Goal: Information Seeking & Learning: Find specific fact

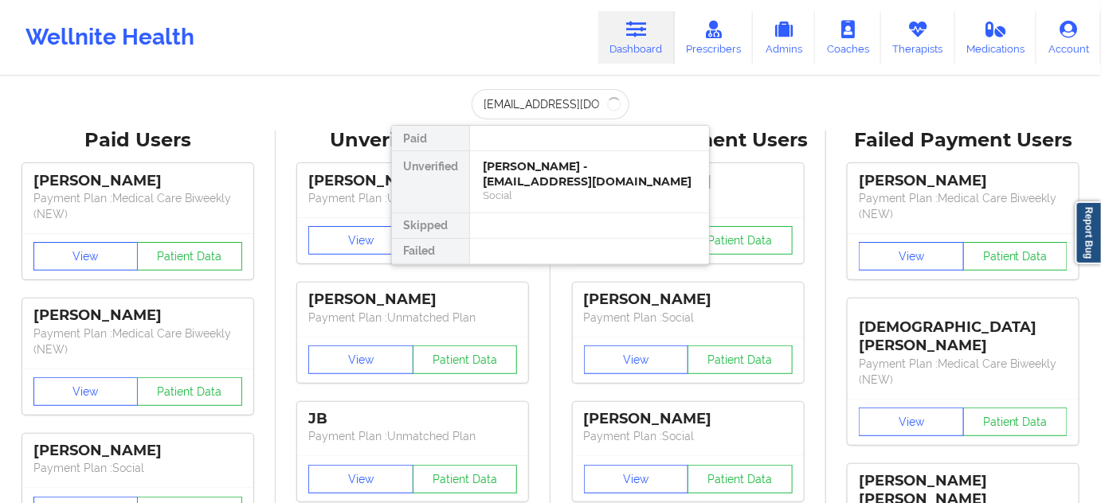
scroll to position [0, 14]
click at [515, 179] on div "[PERSON_NAME] - [EMAIL_ADDRESS][DOMAIN_NAME]" at bounding box center [589, 173] width 213 height 29
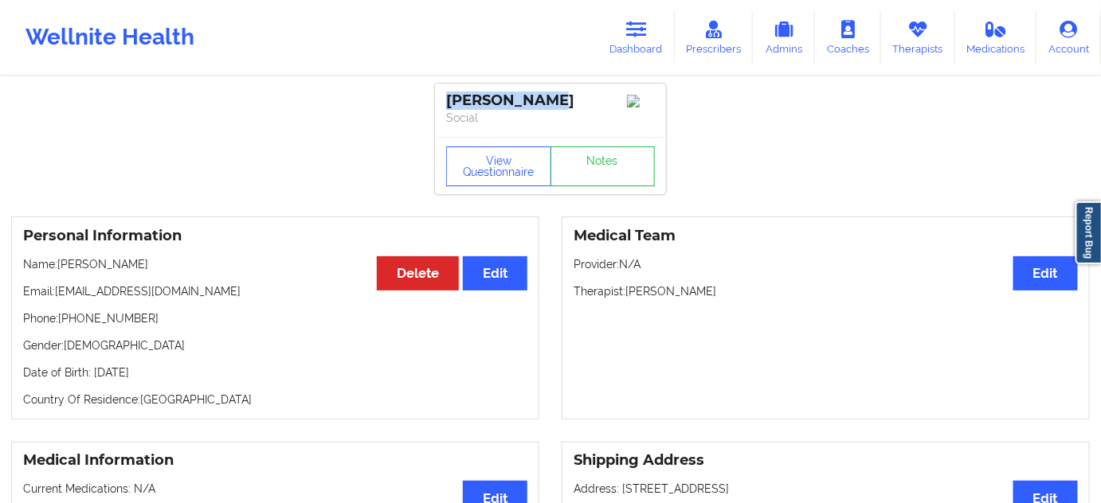
drag, startPoint x: 523, startPoint y: 97, endPoint x: 436, endPoint y: 86, distance: 87.5
click at [436, 86] on div "[PERSON_NAME] Social" at bounding box center [550, 110] width 231 height 53
copy div "[PERSON_NAME]"
click at [587, 192] on div "View Questionnaire Notes" at bounding box center [550, 165] width 231 height 57
click at [609, 167] on link "Notes" at bounding box center [602, 167] width 105 height 40
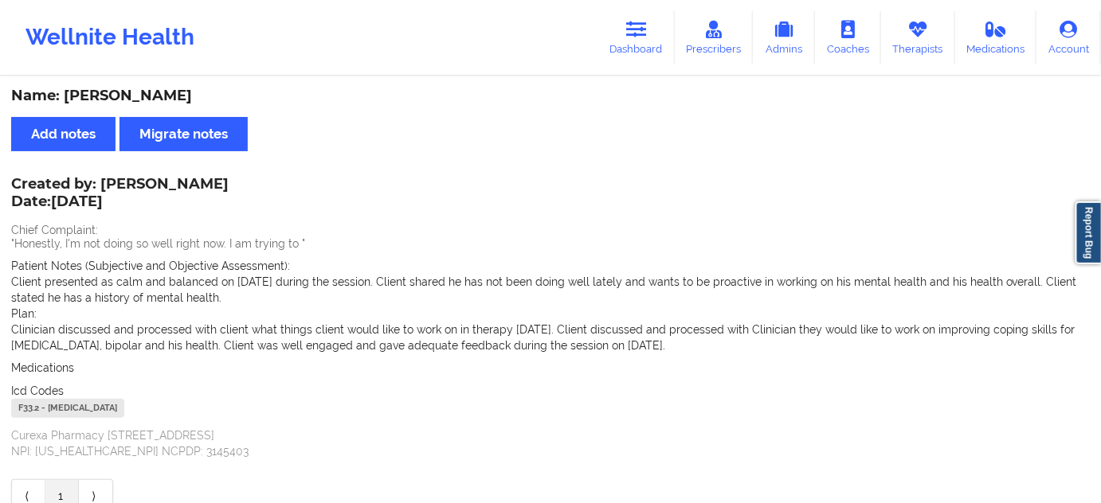
click at [19, 411] on div "F33.2 - [MEDICAL_DATA]" at bounding box center [67, 408] width 113 height 19
copy div "F33.2"
click at [671, 46] on link "Dashboard" at bounding box center [636, 37] width 76 height 53
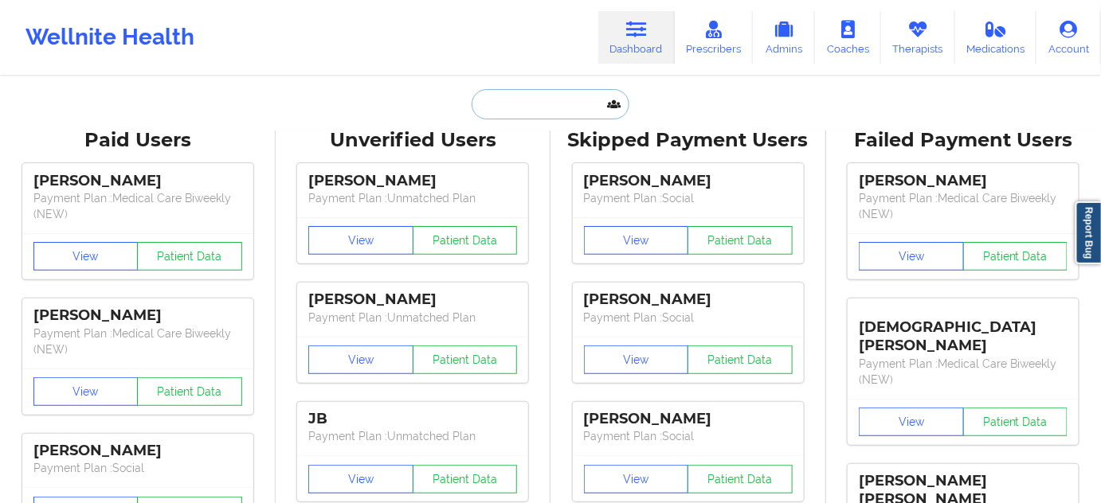
click at [546, 112] on input "text" at bounding box center [551, 104] width 158 height 30
paste input "[EMAIL_ADDRESS][DOMAIN_NAME]"
type input "[EMAIL_ADDRESS][DOMAIN_NAME]"
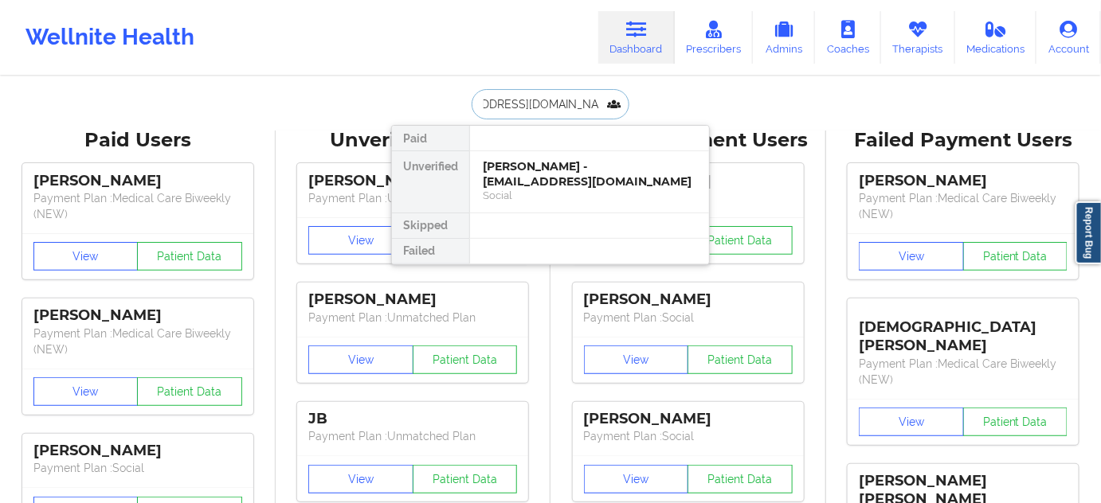
click at [519, 171] on div "[PERSON_NAME] - [EMAIL_ADDRESS][DOMAIN_NAME]" at bounding box center [589, 173] width 213 height 29
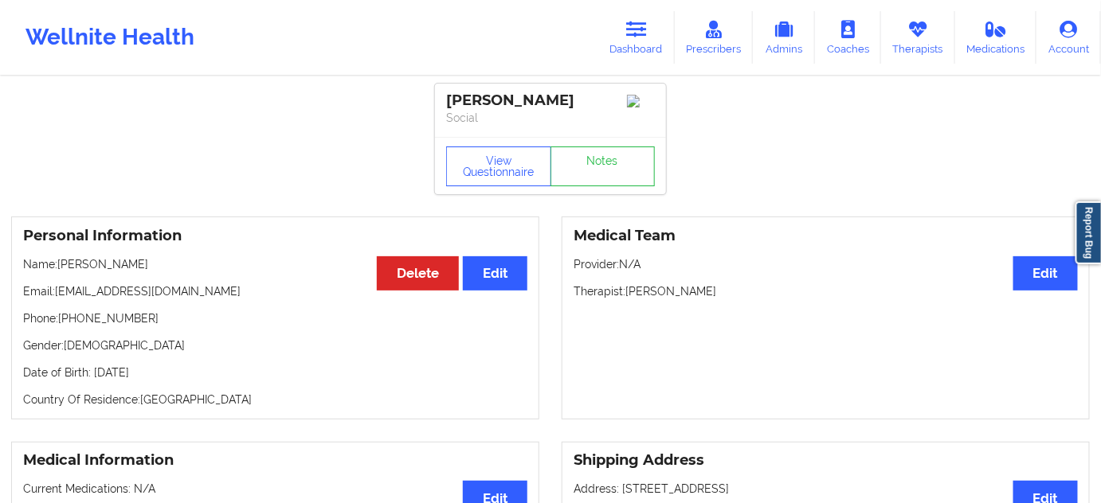
drag, startPoint x: 574, startPoint y: 103, endPoint x: 439, endPoint y: 100, distance: 134.7
click at [439, 100] on div "[PERSON_NAME] Social" at bounding box center [550, 110] width 231 height 53
copy div "[PERSON_NAME]"
click at [590, 166] on link "Notes" at bounding box center [602, 167] width 105 height 40
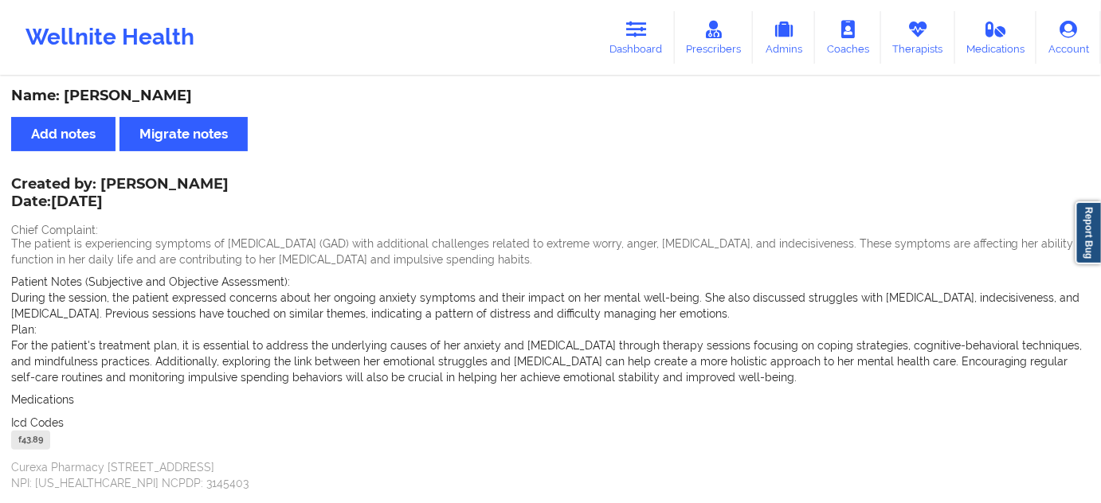
click at [28, 443] on div "f43.89" at bounding box center [30, 440] width 39 height 19
copy div "f43.89"
click at [643, 27] on icon at bounding box center [636, 30] width 21 height 18
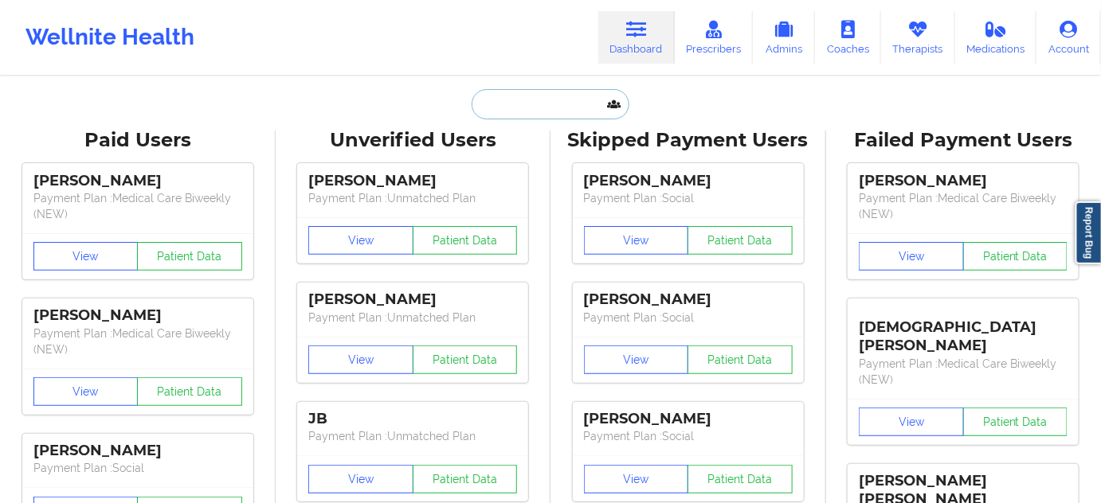
click at [511, 116] on input "text" at bounding box center [551, 104] width 158 height 30
paste input "[EMAIL_ADDRESS][DOMAIN_NAME]"
type input "[EMAIL_ADDRESS][DOMAIN_NAME]"
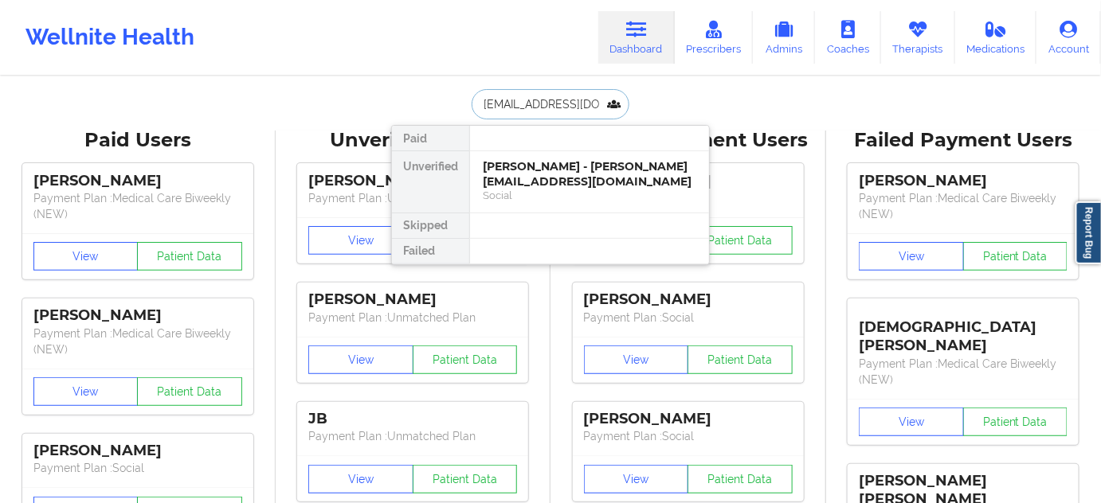
click at [529, 170] on div "[PERSON_NAME] - [PERSON_NAME][EMAIL_ADDRESS][DOMAIN_NAME]" at bounding box center [589, 173] width 213 height 29
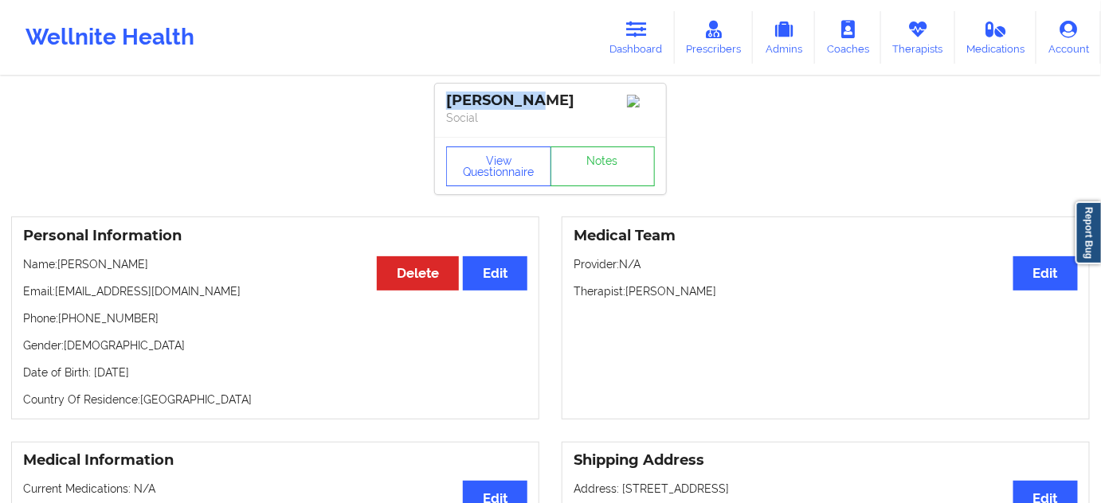
drag, startPoint x: 529, startPoint y: 104, endPoint x: 435, endPoint y: 100, distance: 94.1
click at [435, 100] on div "[PERSON_NAME] Social" at bounding box center [550, 110] width 231 height 53
copy div "[PERSON_NAME]"
click at [625, 168] on link "Notes" at bounding box center [602, 167] width 105 height 40
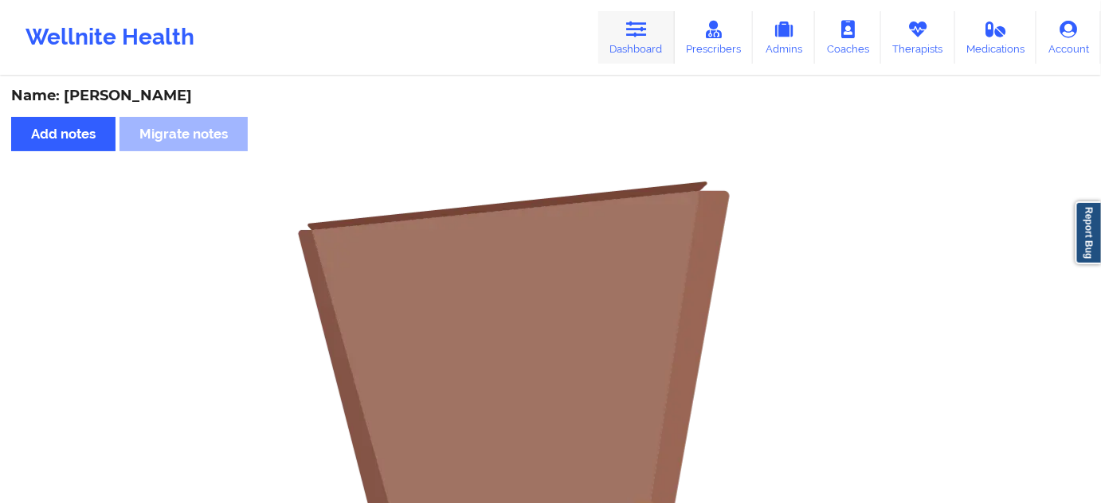
click at [654, 44] on link "Dashboard" at bounding box center [636, 37] width 76 height 53
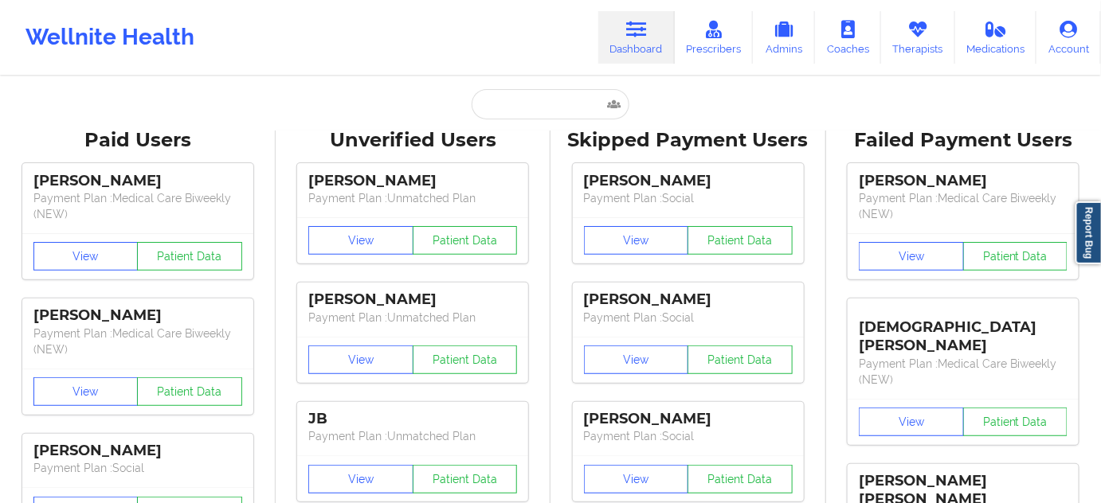
click at [550, 104] on input "text" at bounding box center [551, 104] width 158 height 30
paste input "[EMAIL_ADDRESS][DOMAIN_NAME]"
type input "[EMAIL_ADDRESS][DOMAIN_NAME]"
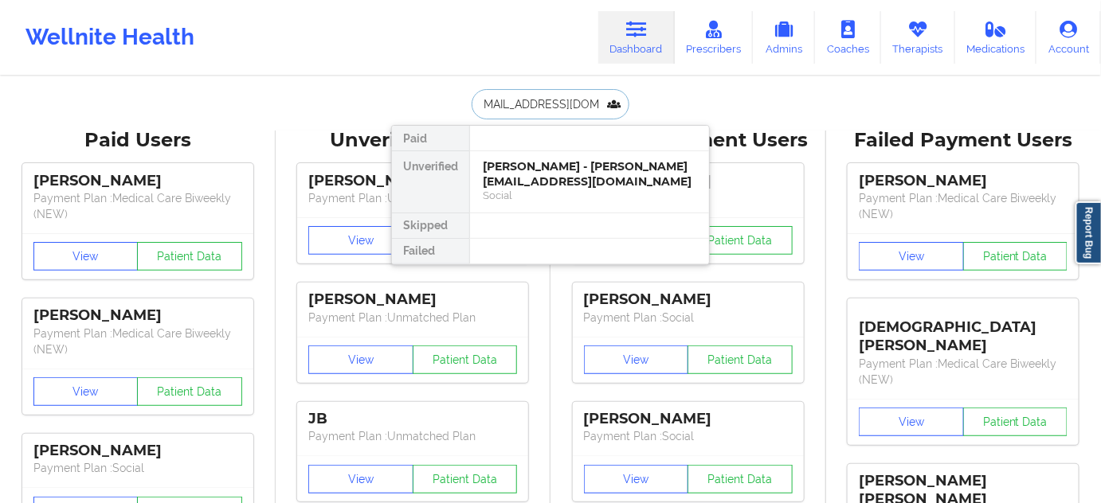
click at [531, 169] on div "[PERSON_NAME] - [PERSON_NAME][EMAIL_ADDRESS][DOMAIN_NAME]" at bounding box center [589, 173] width 213 height 29
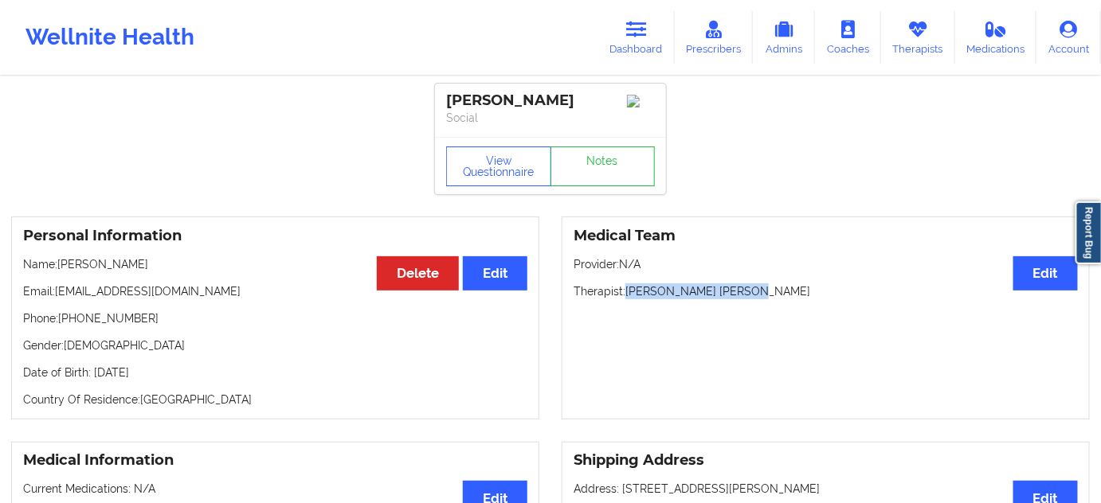
drag, startPoint x: 629, startPoint y: 296, endPoint x: 743, endPoint y: 296, distance: 114.7
click at [743, 296] on p "Therapist: [PERSON_NAME] [PERSON_NAME]" at bounding box center [826, 292] width 504 height 16
copy p "[PERSON_NAME] [PERSON_NAME]"
click at [535, 103] on div "[PERSON_NAME]" at bounding box center [550, 101] width 209 height 18
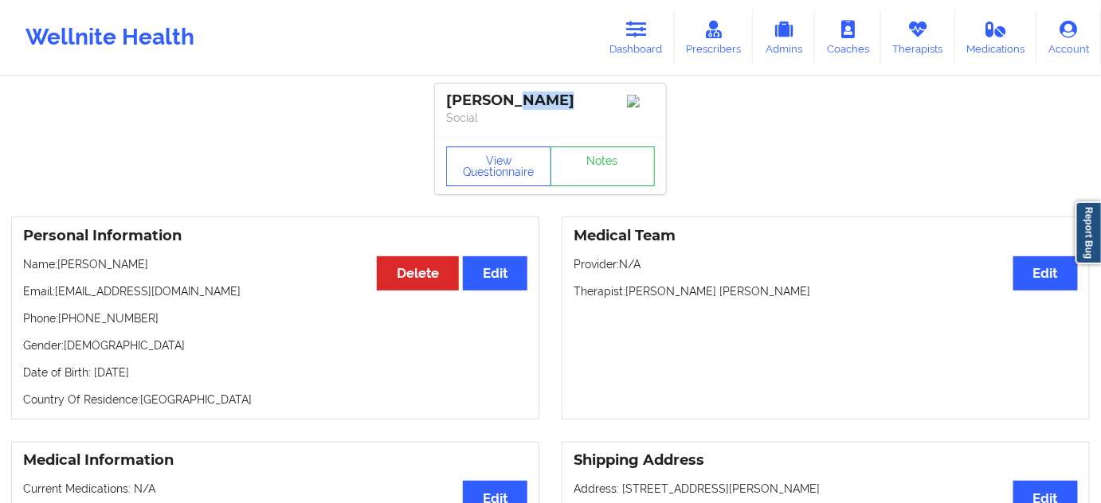
copy div "[PERSON_NAME]"
click at [629, 174] on link "Notes" at bounding box center [602, 167] width 105 height 40
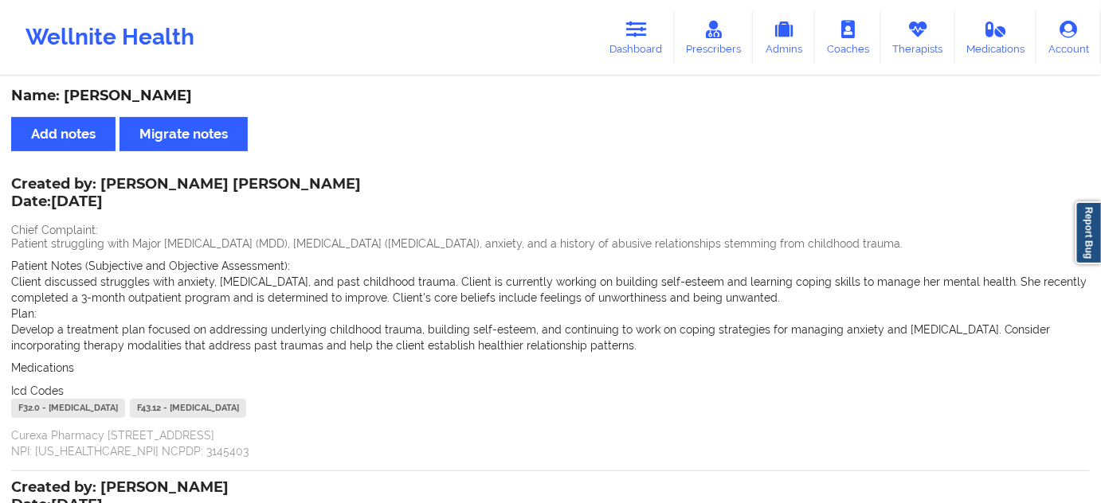
click at [33, 401] on div "F32.0 - [MEDICAL_DATA]" at bounding box center [68, 408] width 114 height 19
copy div "F32.0"
drag, startPoint x: 280, startPoint y: 408, endPoint x: 257, endPoint y: 411, distance: 24.1
click at [246, 411] on div "F43.12 - [MEDICAL_DATA]" at bounding box center [188, 408] width 116 height 19
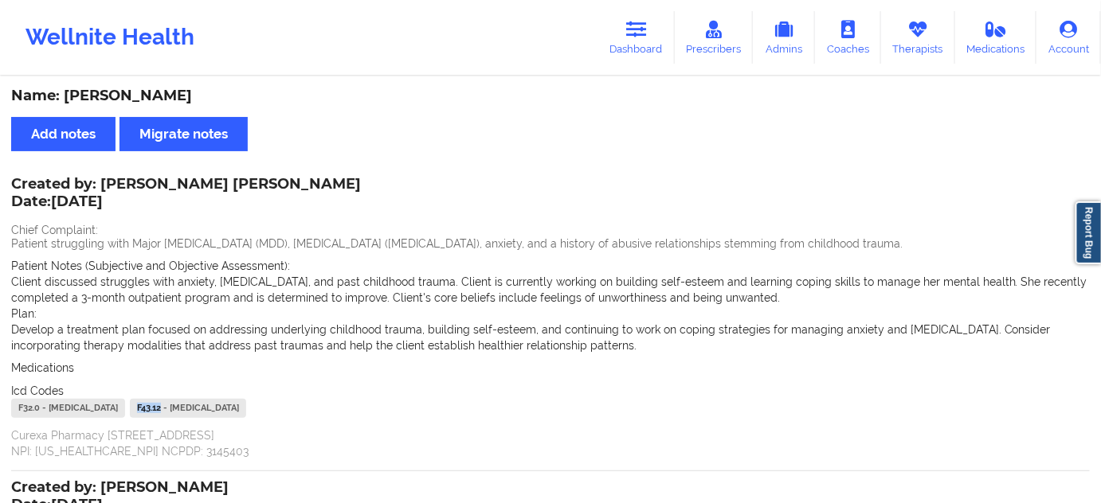
copy div "F43.12"
click at [648, 39] on link "Dashboard" at bounding box center [636, 37] width 76 height 53
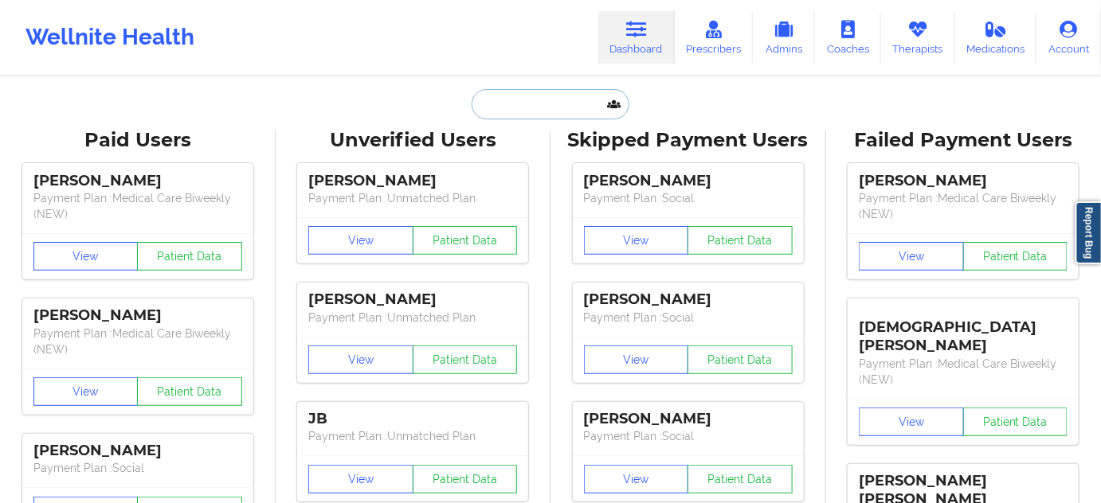
click at [556, 104] on input "text" at bounding box center [551, 104] width 158 height 30
paste input "[EMAIL_ADDRESS][DOMAIN_NAME]"
type input "[EMAIL_ADDRESS][DOMAIN_NAME]"
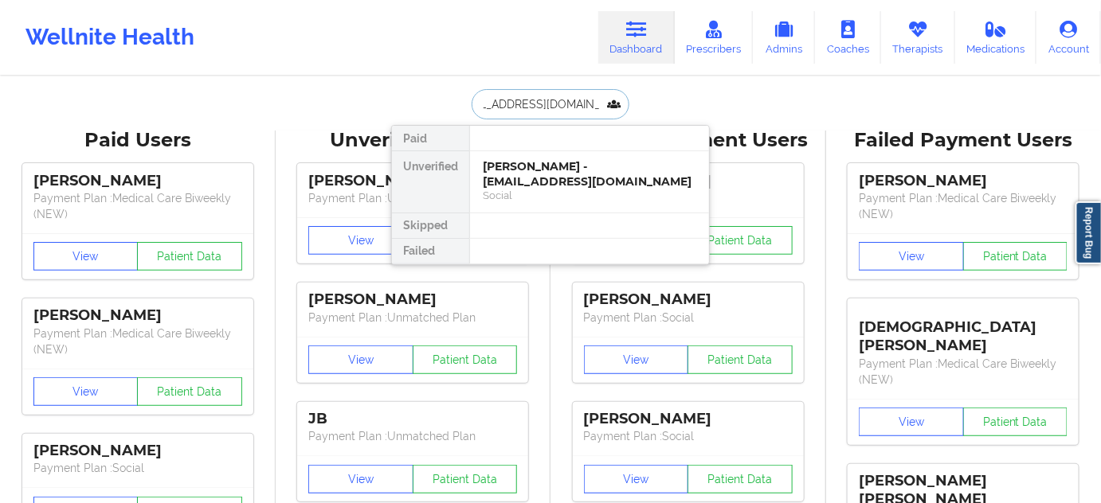
click at [531, 182] on div "[PERSON_NAME] - [EMAIL_ADDRESS][DOMAIN_NAME]" at bounding box center [589, 173] width 213 height 29
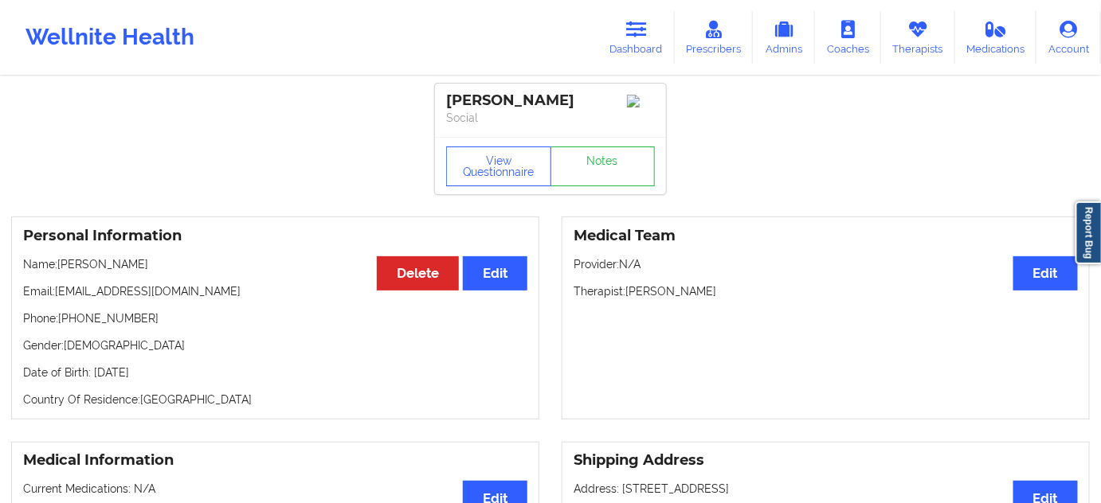
drag, startPoint x: 627, startPoint y: 296, endPoint x: 715, endPoint y: 294, distance: 88.5
click at [715, 294] on p "Therapist: [PERSON_NAME]" at bounding box center [826, 292] width 504 height 16
copy p "[PERSON_NAME]"
drag, startPoint x: 613, startPoint y: 100, endPoint x: 445, endPoint y: 84, distance: 168.8
click at [445, 84] on div "[PERSON_NAME] Social" at bounding box center [550, 110] width 231 height 53
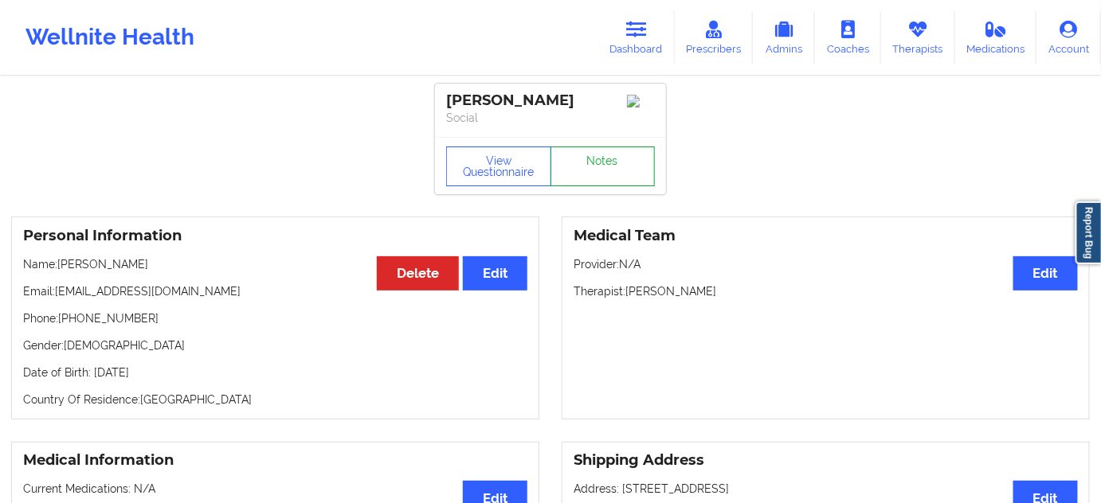
click at [590, 170] on link "Notes" at bounding box center [602, 167] width 105 height 40
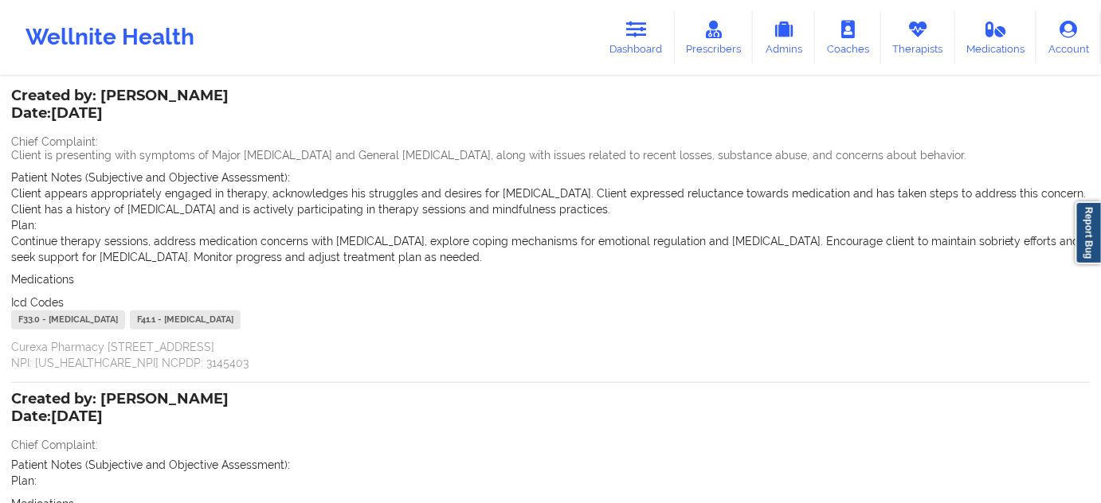
scroll to position [96, 0]
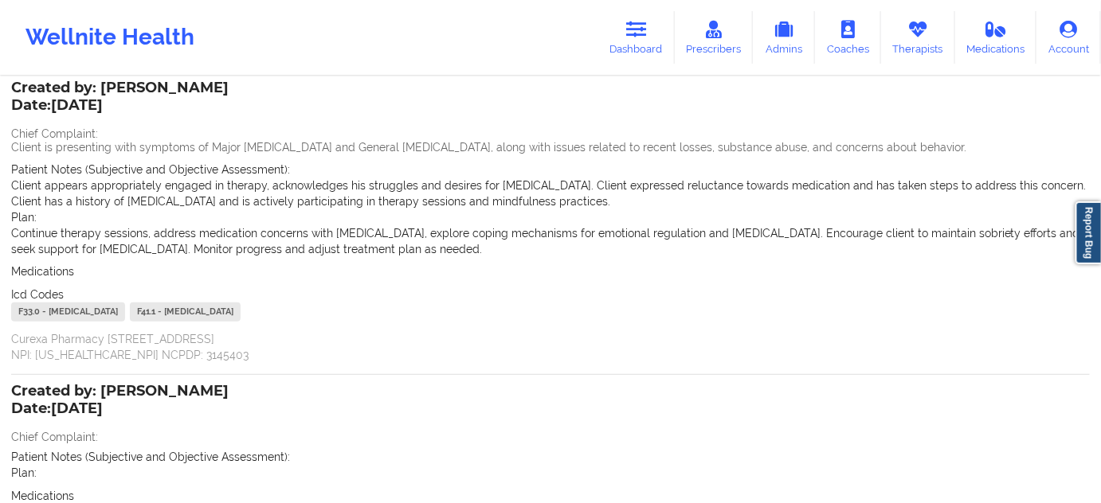
click at [33, 305] on div "F33.0 - [MEDICAL_DATA]" at bounding box center [68, 312] width 114 height 19
drag, startPoint x: 259, startPoint y: 309, endPoint x: 232, endPoint y: 312, distance: 27.3
click at [232, 312] on div "F41.1 - [MEDICAL_DATA]" at bounding box center [185, 312] width 111 height 19
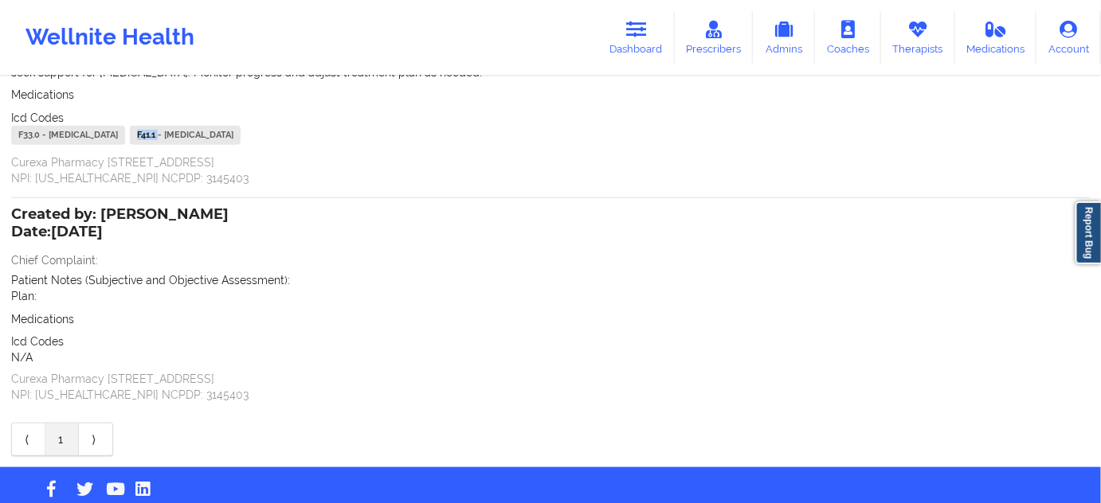
scroll to position [301, 0]
